Goal: Task Accomplishment & Management: Use online tool/utility

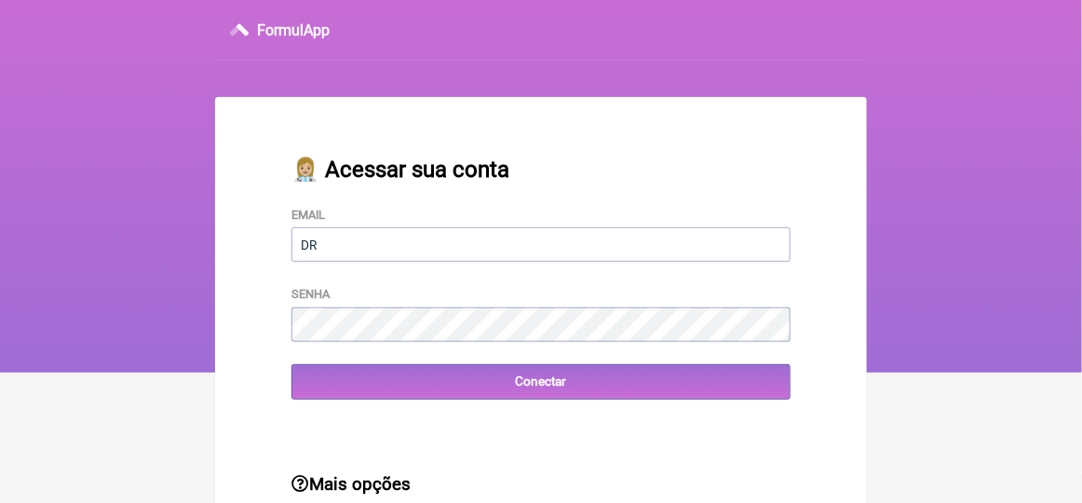
type input "[EMAIL_ADDRESS][DOMAIN_NAME]"
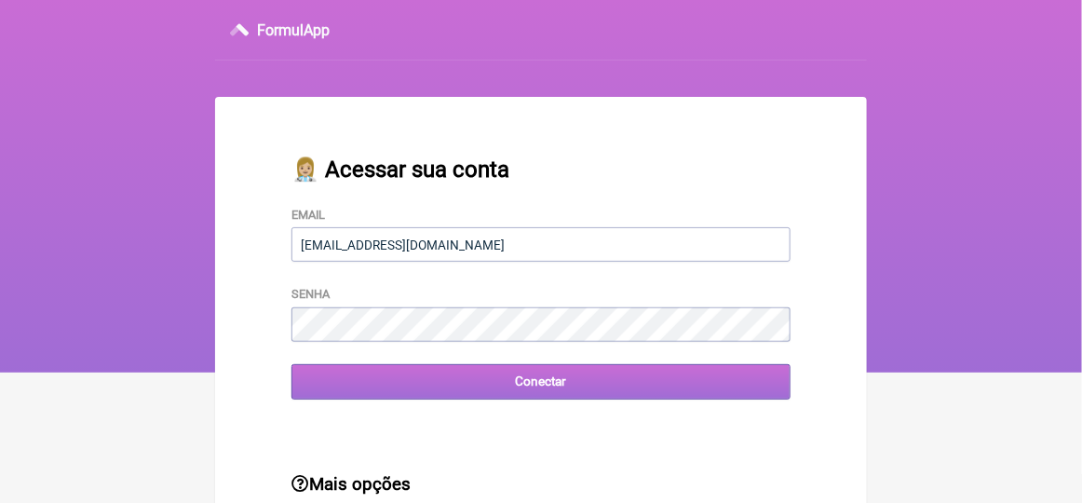
click at [362, 393] on input "Conectar" at bounding box center [541, 381] width 499 height 34
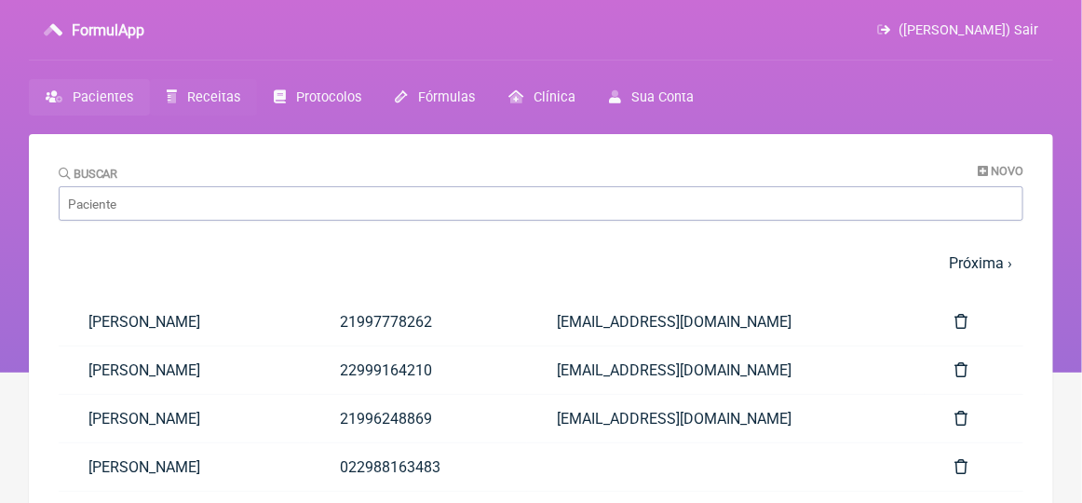
click at [204, 97] on span "Receitas" at bounding box center [213, 97] width 53 height 16
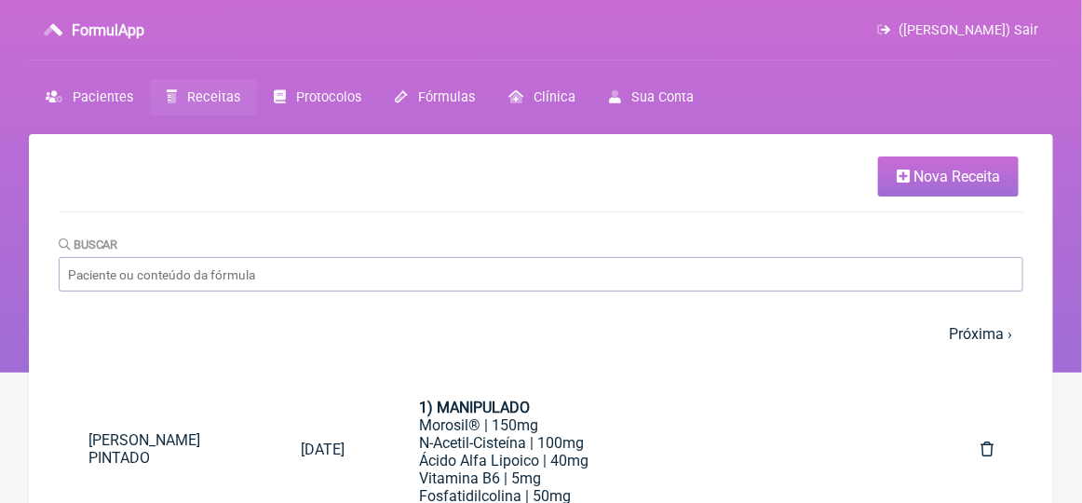
click at [936, 174] on span "Nova Receita" at bounding box center [957, 177] width 87 height 18
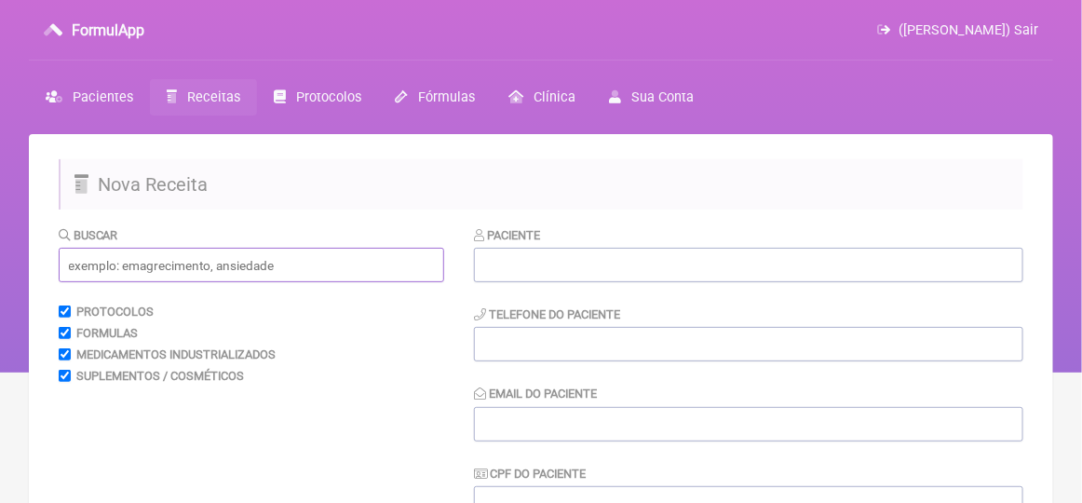
click at [105, 269] on input "text" at bounding box center [252, 265] width 386 height 34
type input "d"
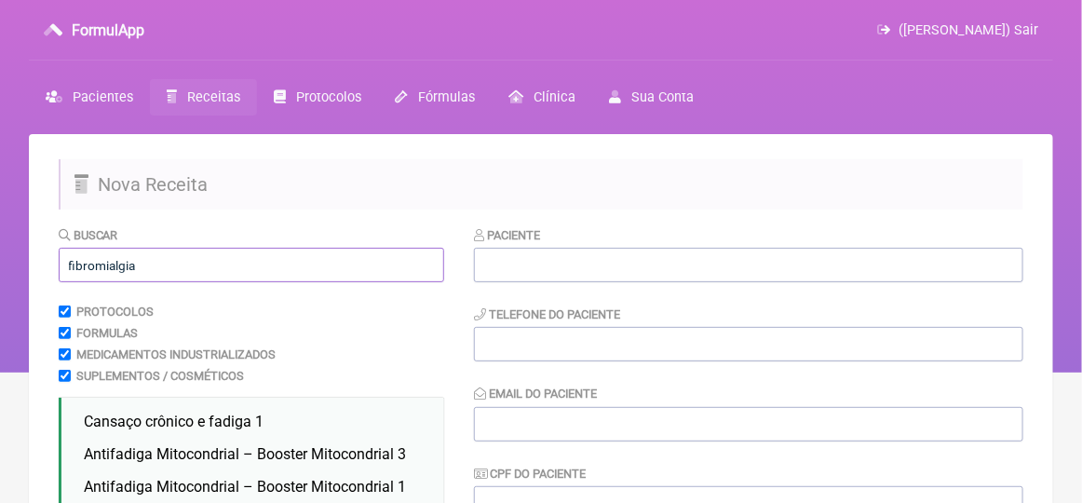
scroll to position [93, 0]
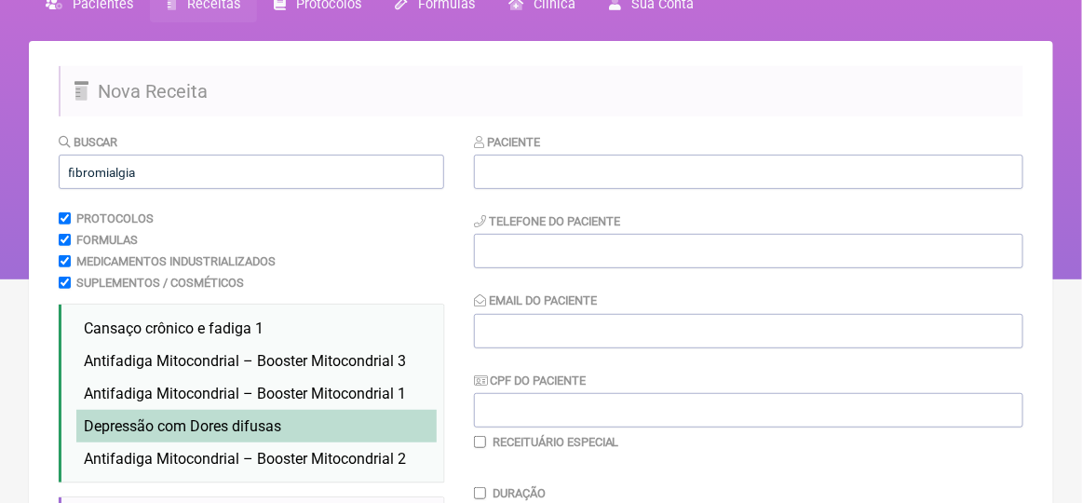
click at [253, 429] on span "Depressão com Dores difusas" at bounding box center [182, 426] width 197 height 18
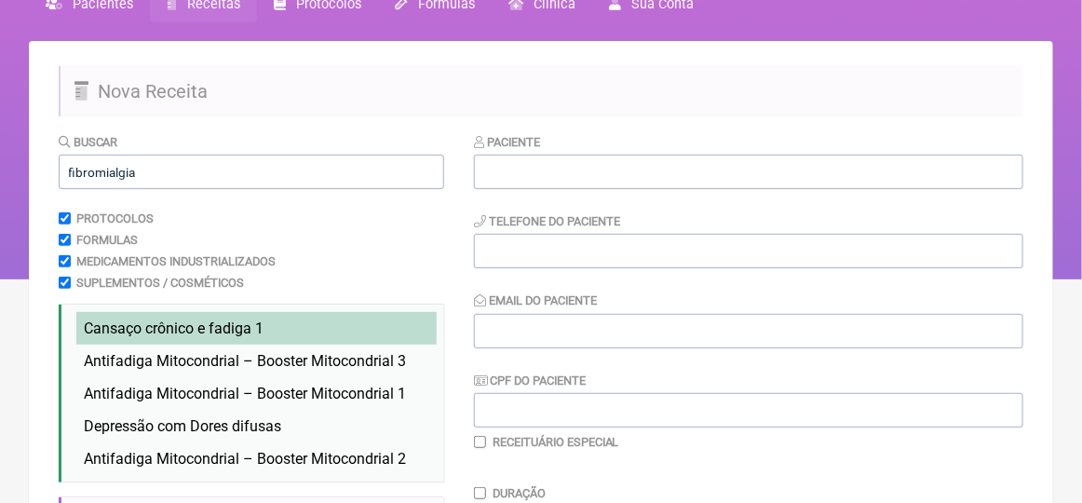
click at [235, 330] on span "Cansaço crônico e fadiga 1" at bounding box center [174, 329] width 180 height 18
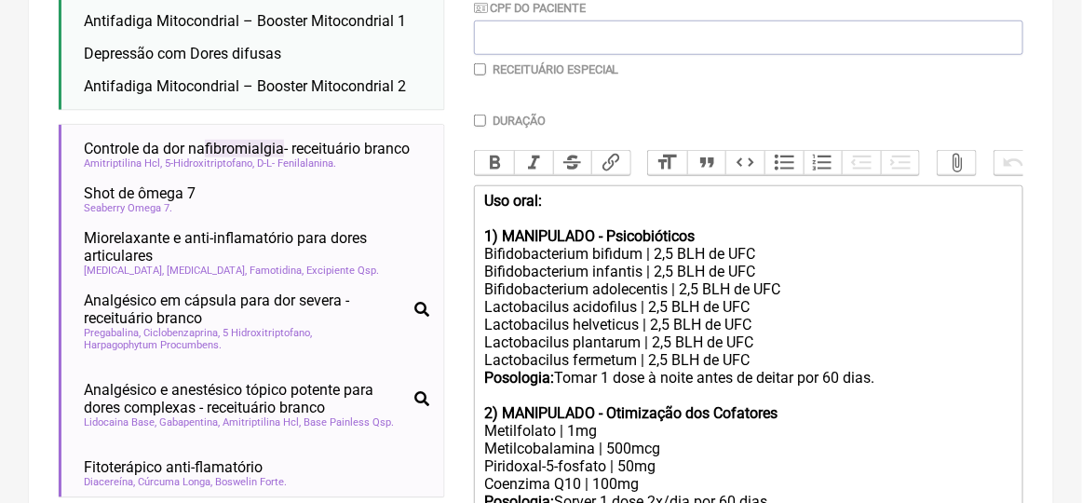
scroll to position [838, 0]
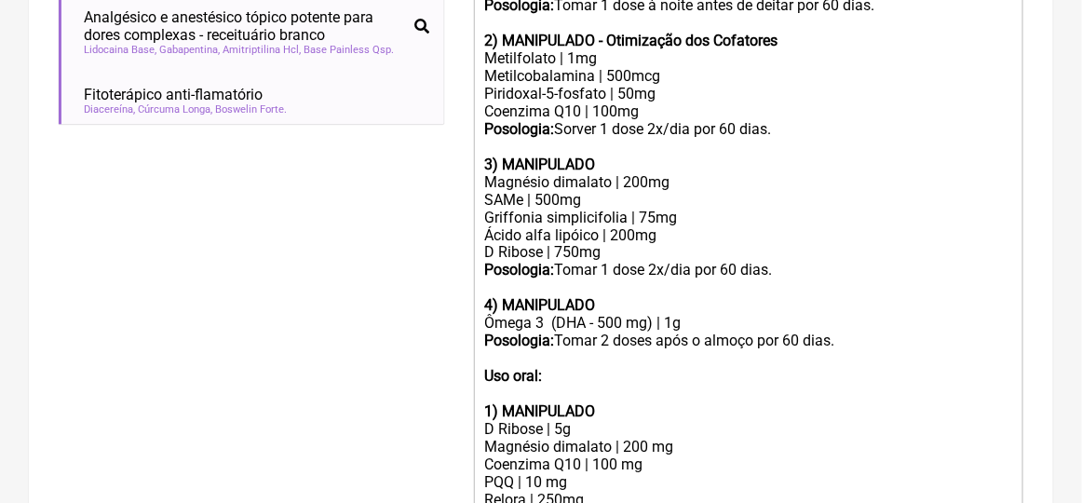
click at [766, 333] on div "Ômega 3 (DHA - 500 mg) | 1g" at bounding box center [748, 324] width 529 height 18
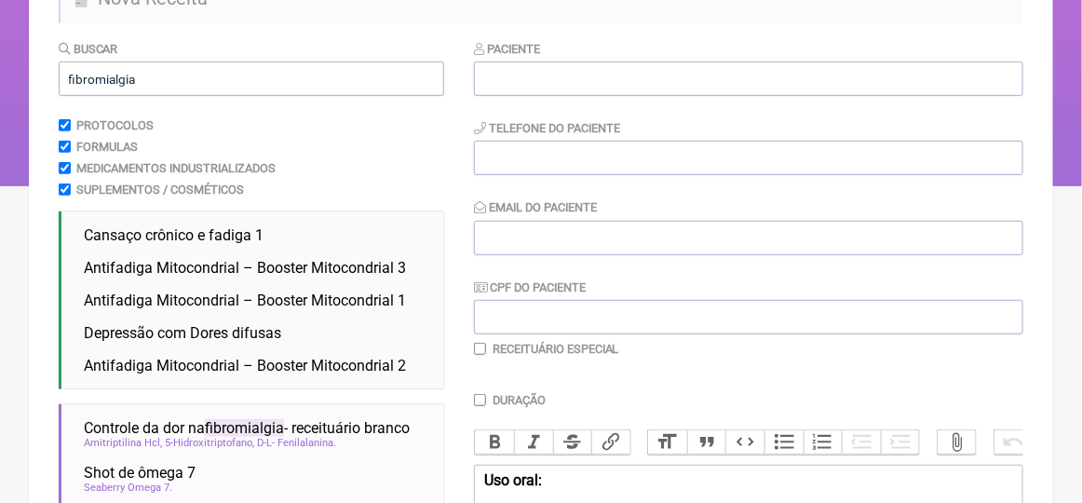
scroll to position [93, 0]
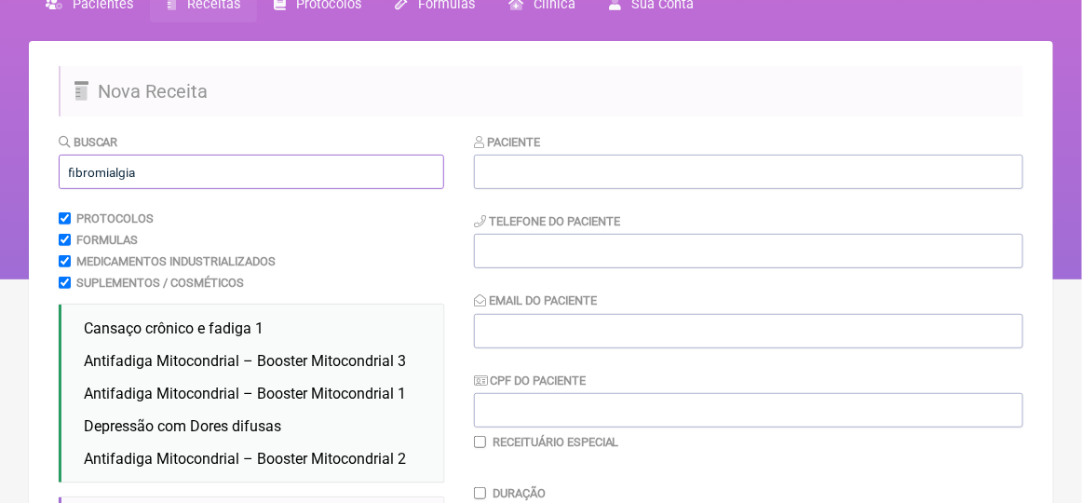
click at [143, 174] on input "fibromialgia" at bounding box center [252, 172] width 386 height 34
type input "f"
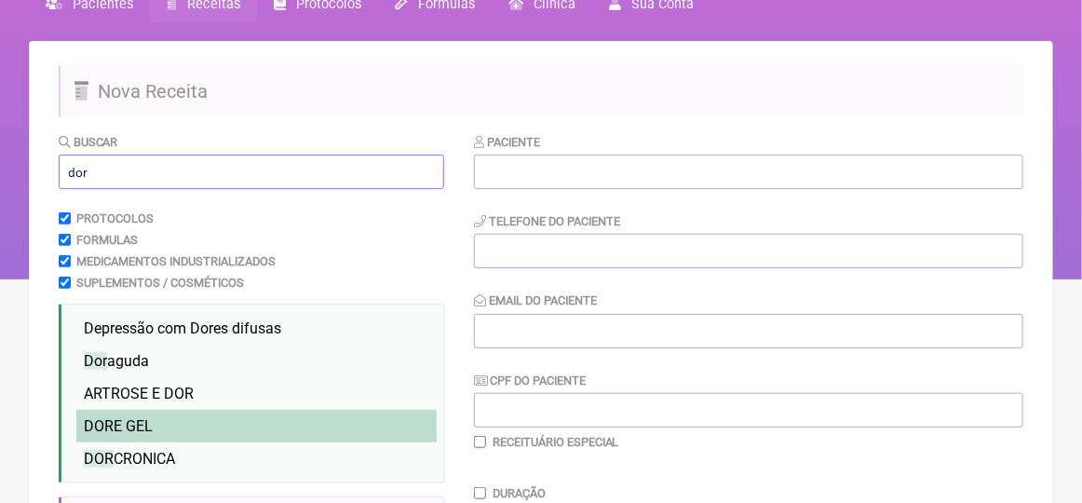
type input "dor"
click at [140, 419] on span "DOR E GEL" at bounding box center [118, 426] width 69 height 18
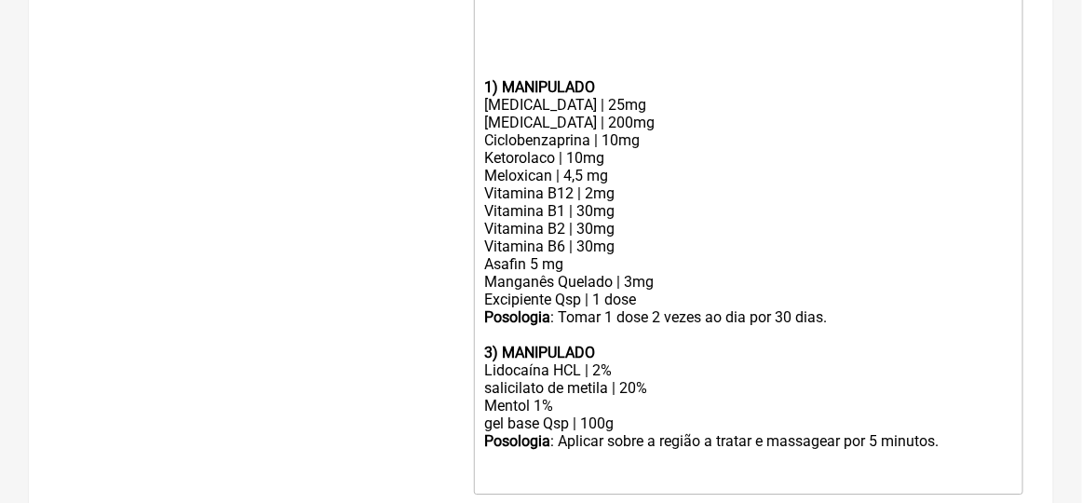
scroll to position [1770, 0]
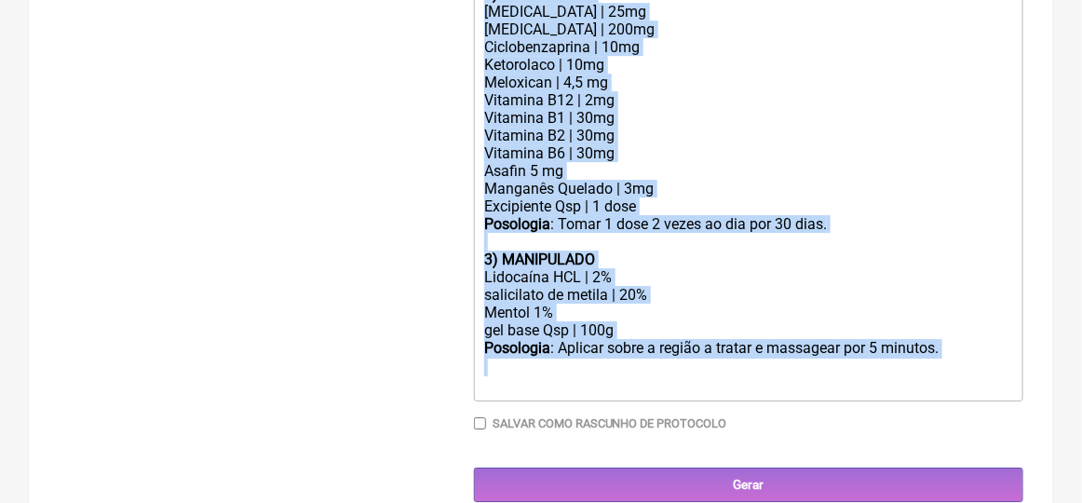
drag, startPoint x: 478, startPoint y: 17, endPoint x: 574, endPoint y: 408, distance: 402.8
type trix-editor "<div><strong>Uso oral:&nbsp;</strong></div><div><br></div><div><strong>1) MANIP…"
copy trix-editor "1) MANIPULADO Tramadol | 25mg Carisoprodol | 200mg Ciclobenzaprina | 10mg Ketor…"
